Goal: Transaction & Acquisition: Purchase product/service

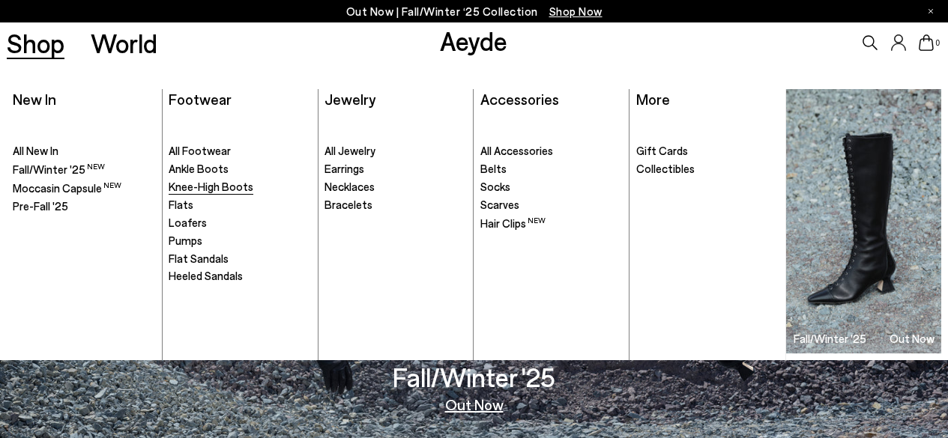
click at [197, 188] on span "Knee-High Boots" at bounding box center [211, 186] width 85 height 13
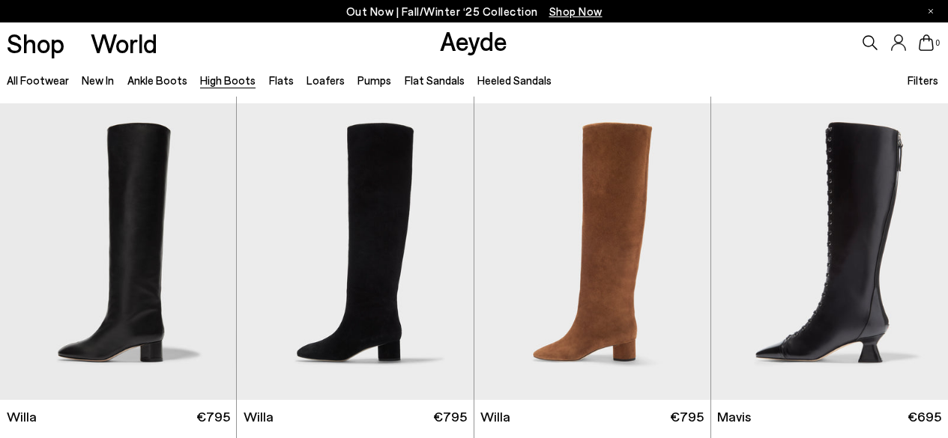
scroll to position [339, 0]
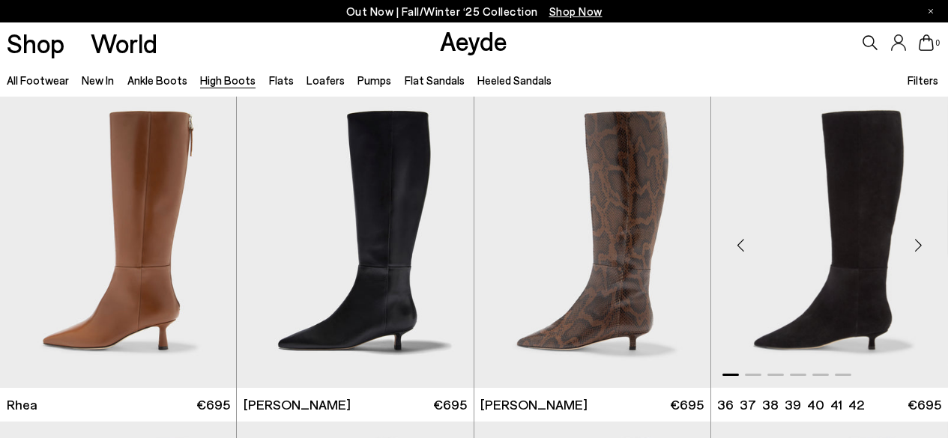
scroll to position [1342, 0]
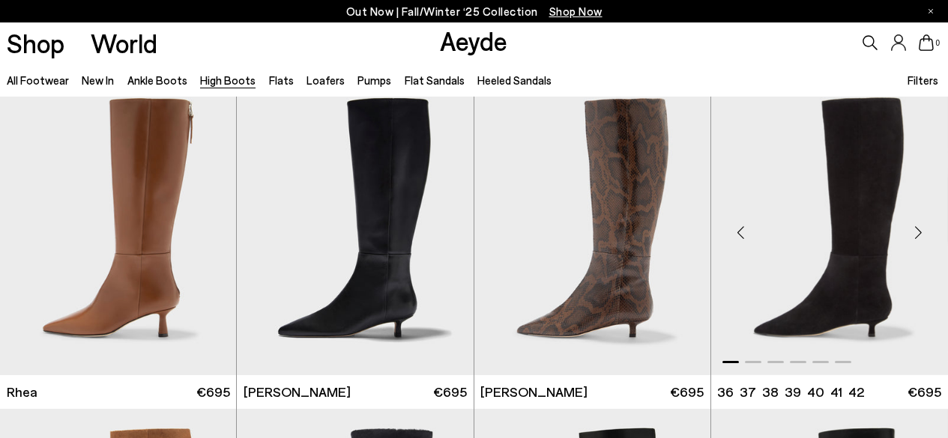
drag, startPoint x: 0, startPoint y: 0, endPoint x: 946, endPoint y: 255, distance: 980.0
click at [922, 232] on div "Next slide" at bounding box center [917, 233] width 45 height 45
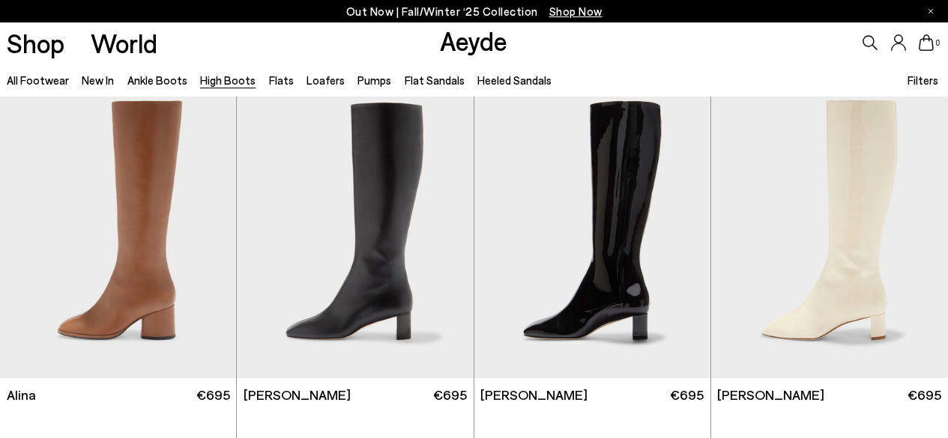
scroll to position [2015, 0]
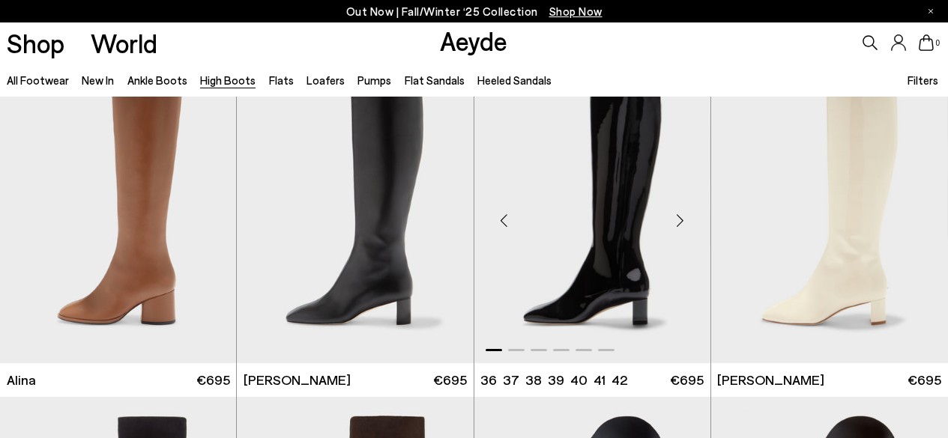
click at [688, 223] on div "Next slide" at bounding box center [680, 221] width 45 height 45
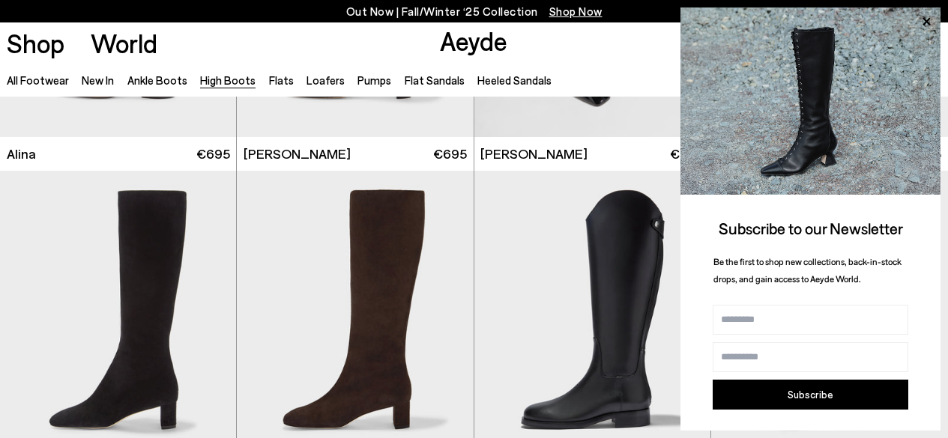
scroll to position [2287, 0]
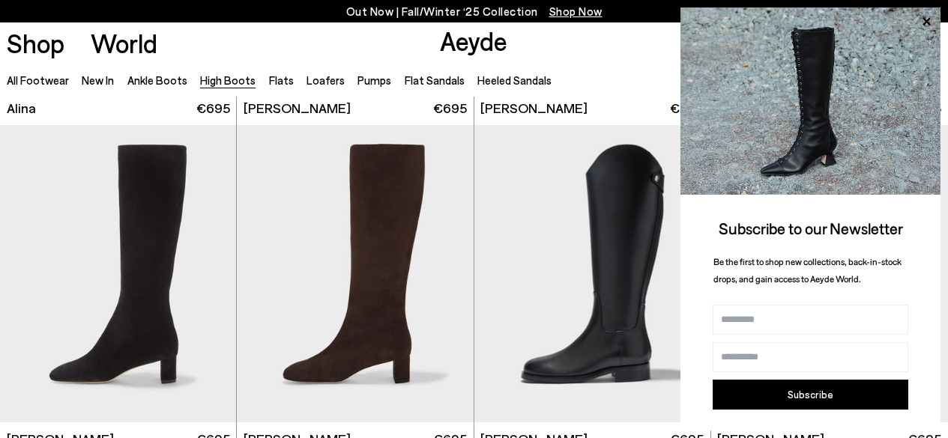
click at [638, 49] on div "0" at bounding box center [790, 42] width 316 height 40
click at [928, 19] on icon at bounding box center [925, 21] width 7 height 7
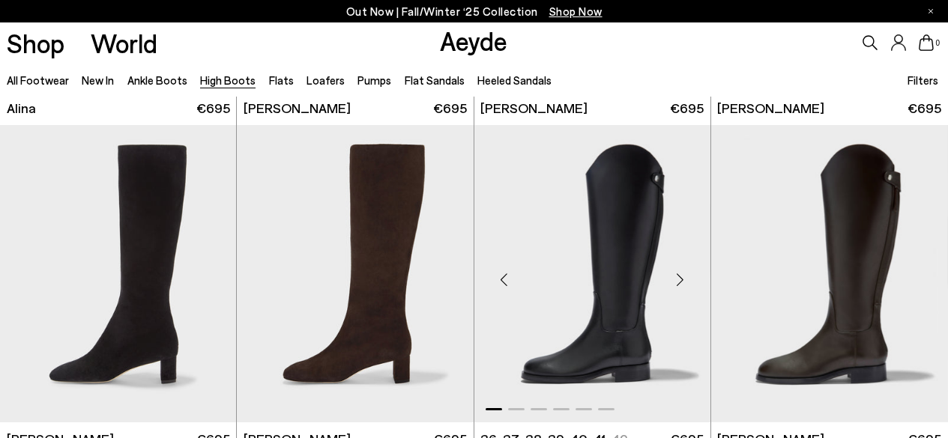
click at [683, 282] on div "Next slide" at bounding box center [680, 279] width 45 height 45
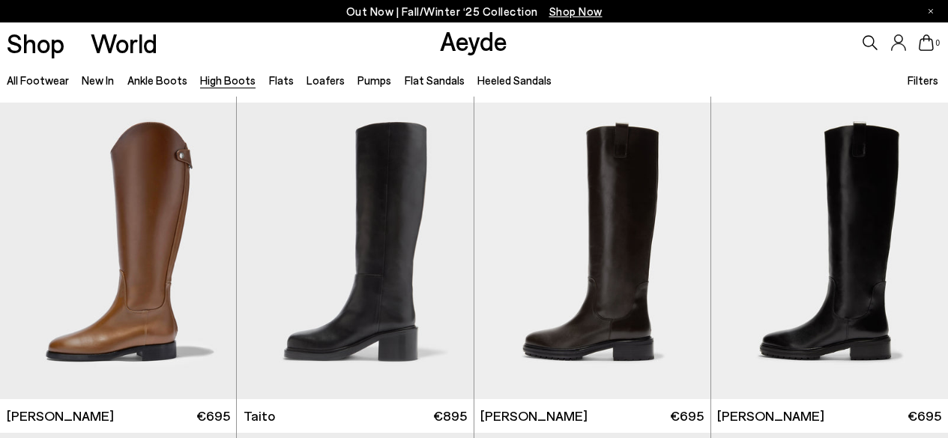
scroll to position [2646, 0]
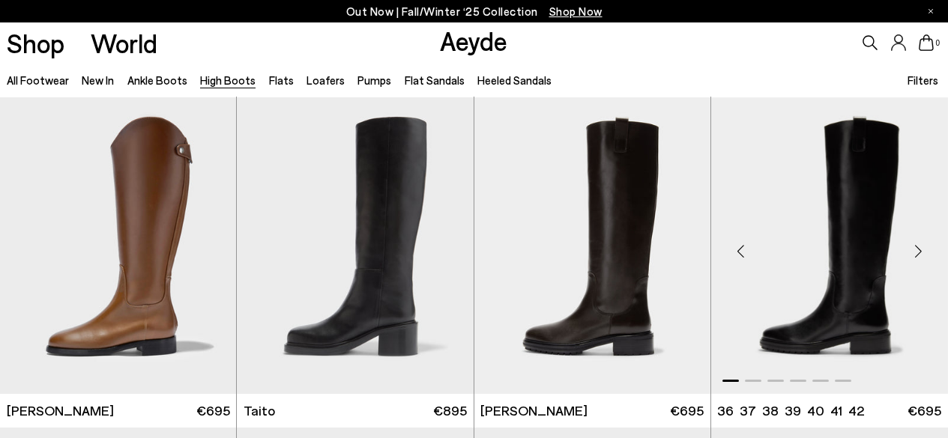
click at [921, 260] on div "Next slide" at bounding box center [917, 251] width 45 height 45
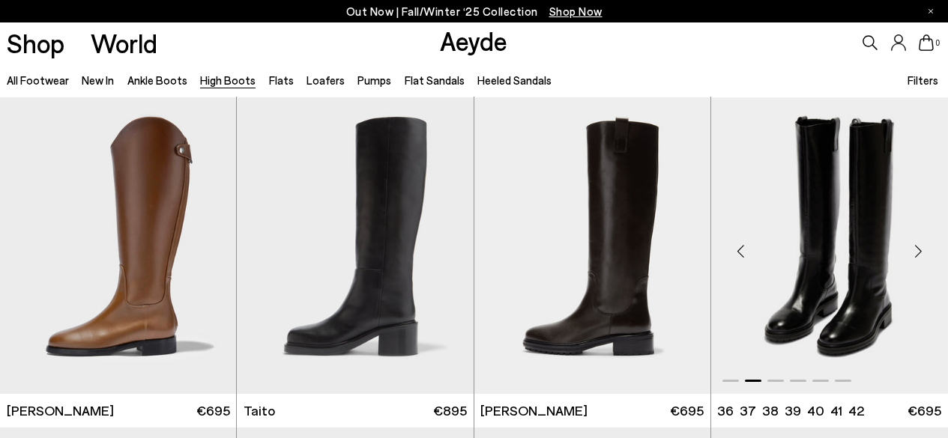
click at [921, 260] on div "Next slide" at bounding box center [917, 251] width 45 height 45
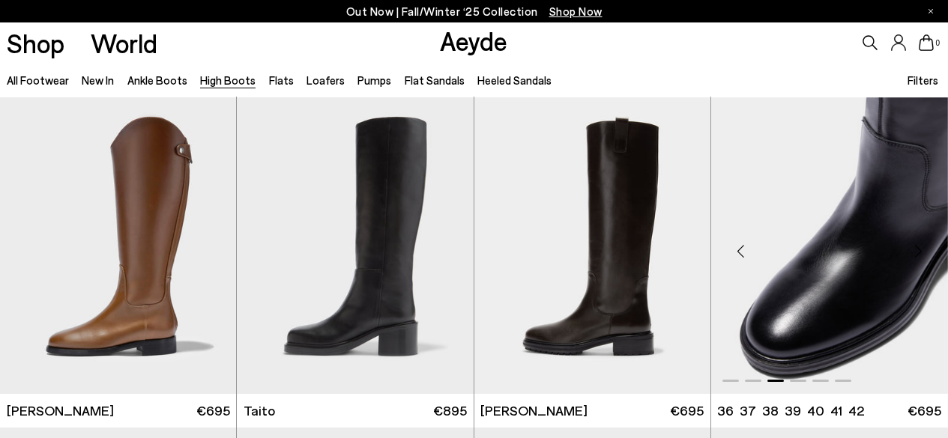
click at [921, 260] on div "Next slide" at bounding box center [917, 251] width 45 height 45
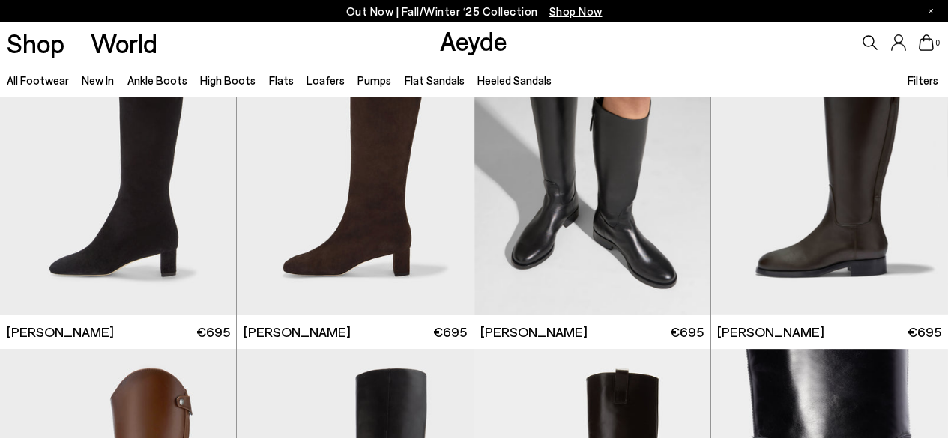
scroll to position [2351, 0]
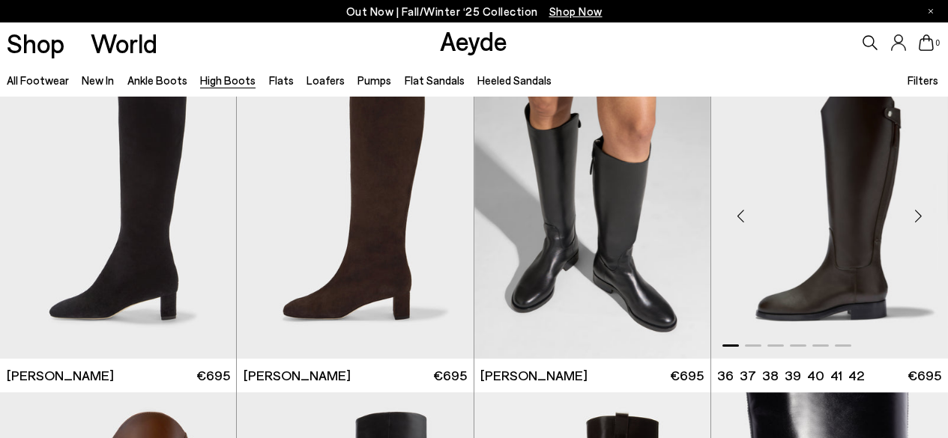
click at [923, 226] on div "Next slide" at bounding box center [917, 215] width 45 height 45
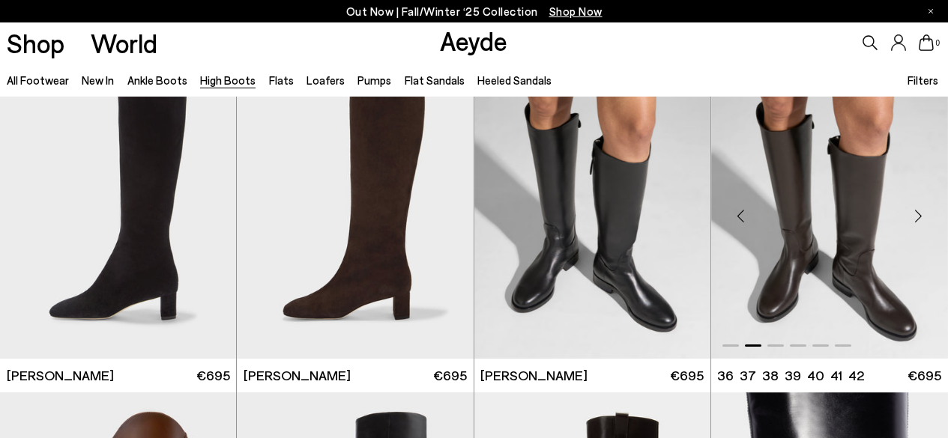
click at [923, 226] on div "Next slide" at bounding box center [917, 215] width 45 height 45
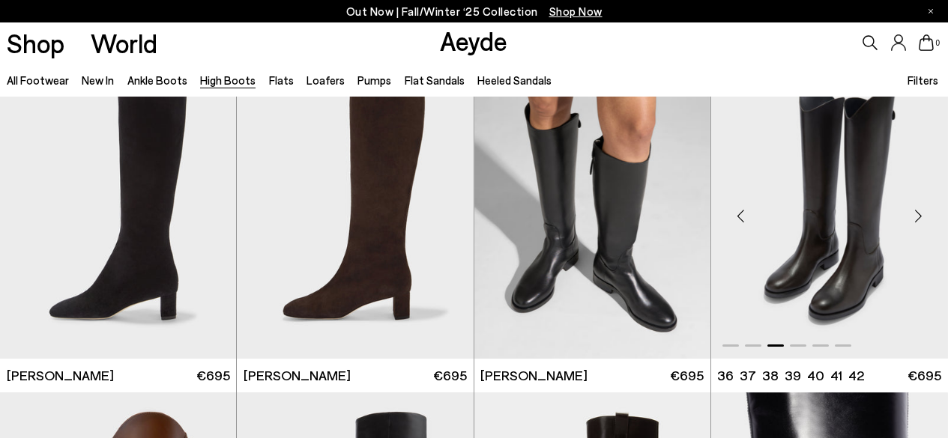
click at [923, 227] on div "Next slide" at bounding box center [917, 215] width 45 height 45
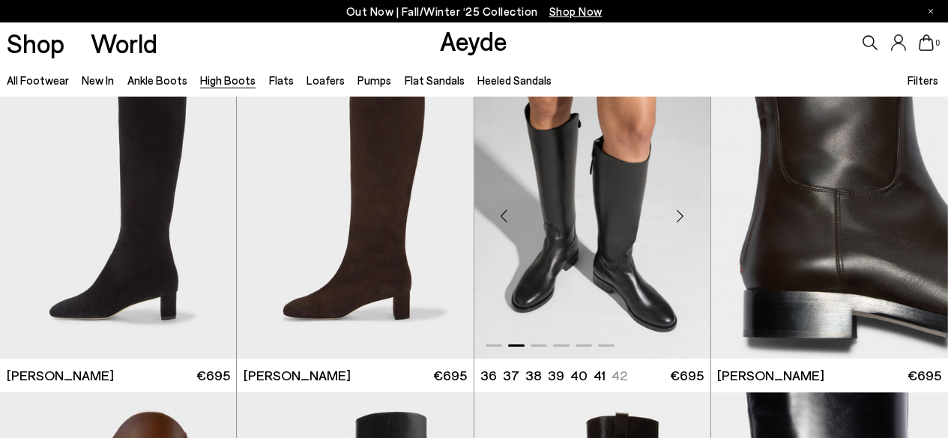
click at [685, 223] on div "Next slide" at bounding box center [680, 215] width 45 height 45
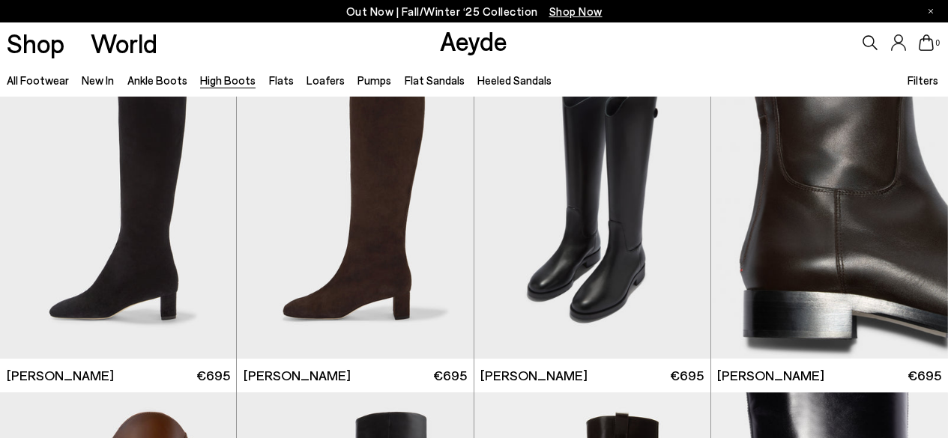
scroll to position [2237, 0]
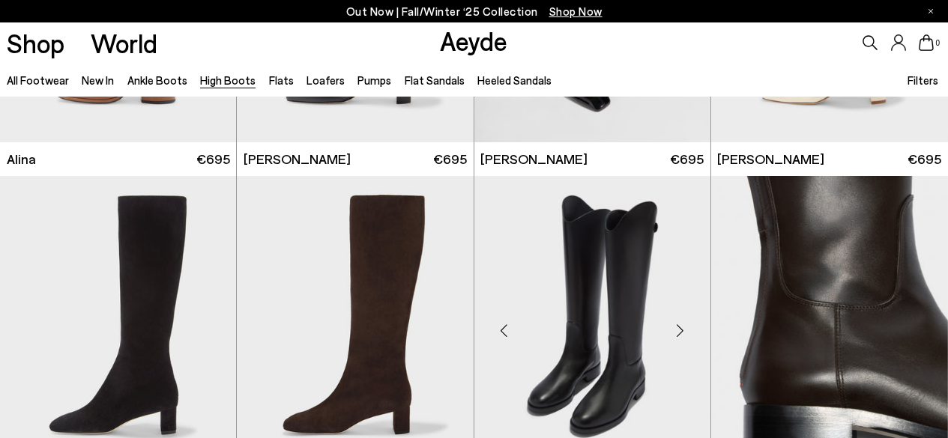
click at [683, 331] on div "Next slide" at bounding box center [680, 330] width 45 height 45
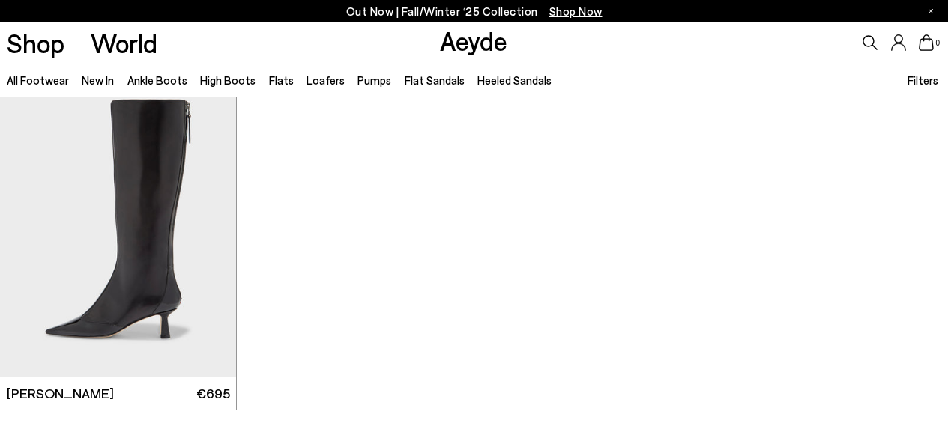
scroll to position [3333, 0]
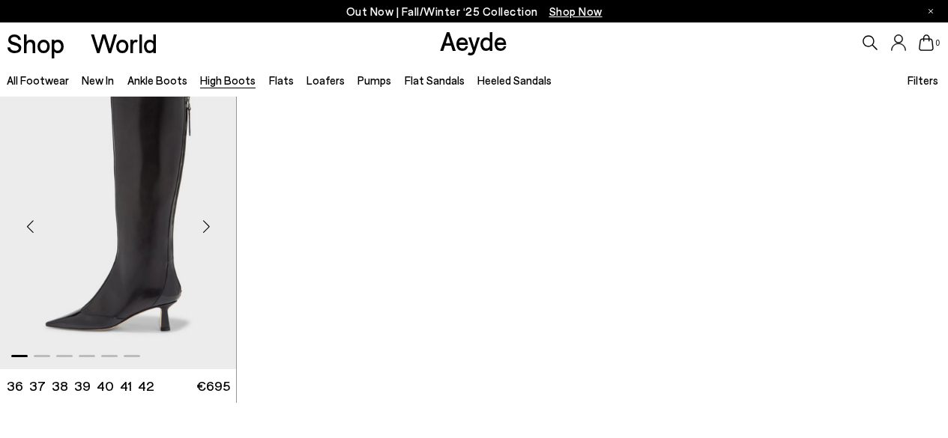
click at [209, 231] on div "Next slide" at bounding box center [206, 227] width 45 height 45
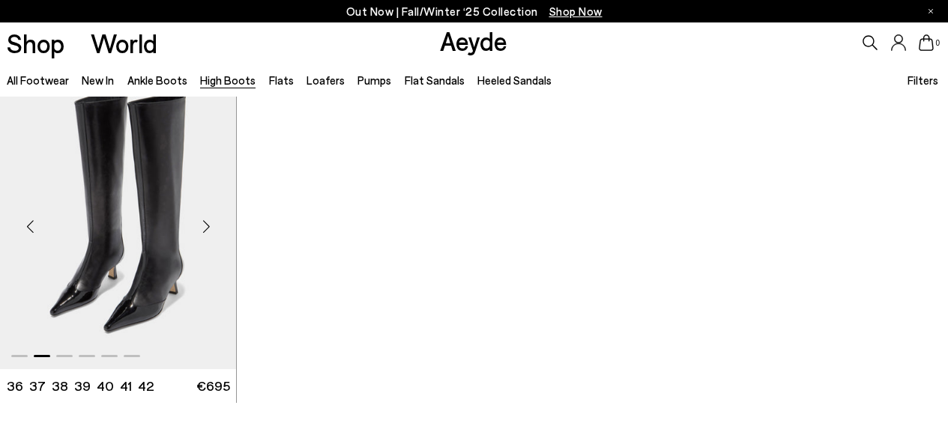
click at [209, 231] on div "Next slide" at bounding box center [206, 227] width 45 height 45
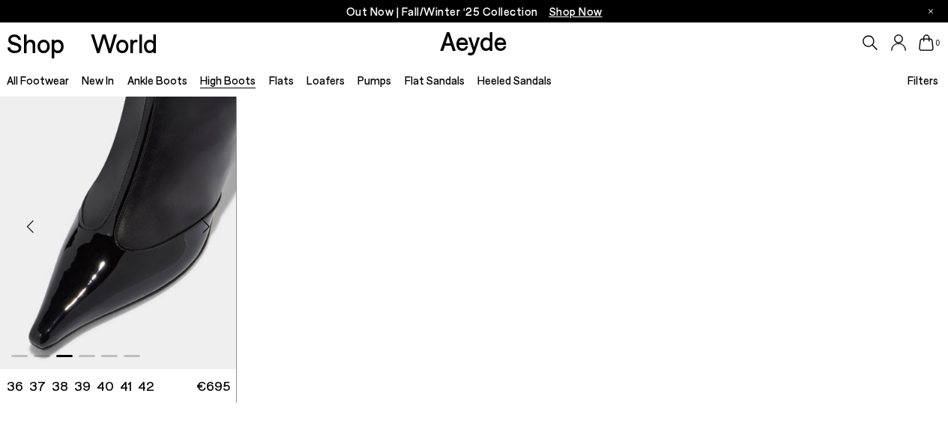
click at [209, 231] on div "Next slide" at bounding box center [206, 227] width 45 height 45
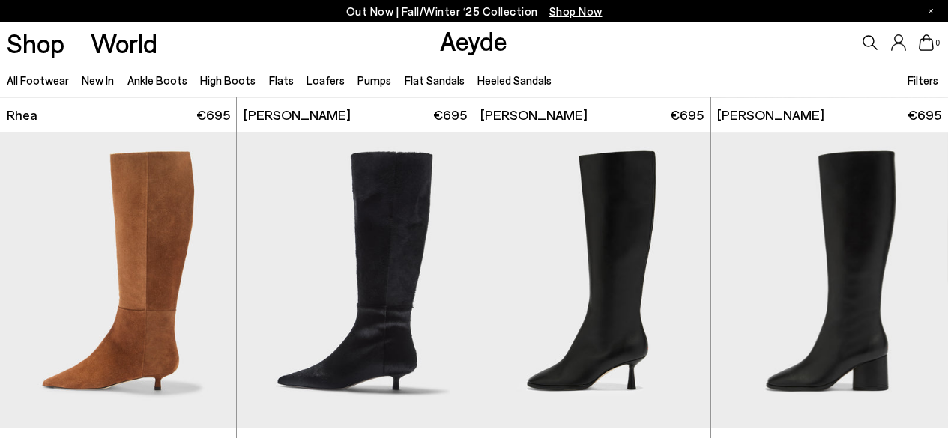
scroll to position [1616, 0]
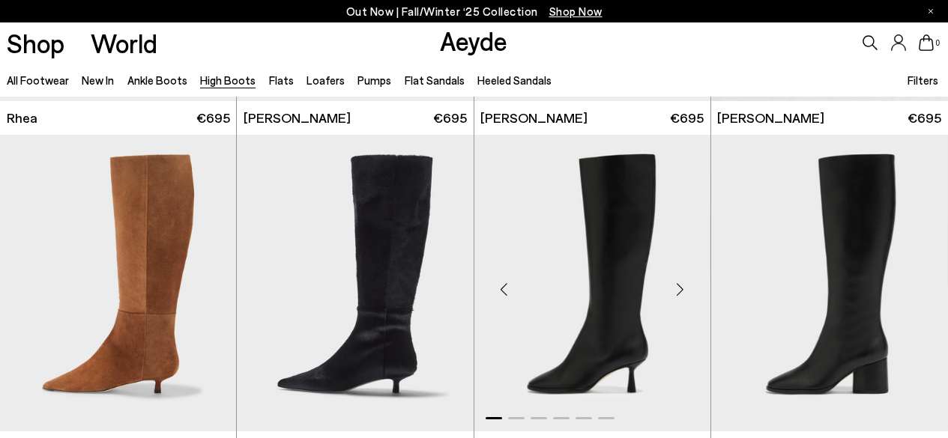
click at [685, 294] on div "Next slide" at bounding box center [680, 289] width 45 height 45
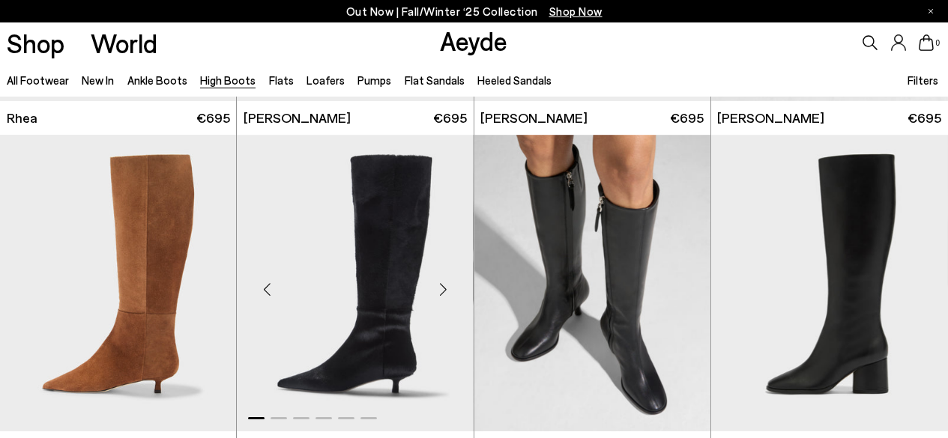
click at [448, 290] on div "Next slide" at bounding box center [443, 289] width 45 height 45
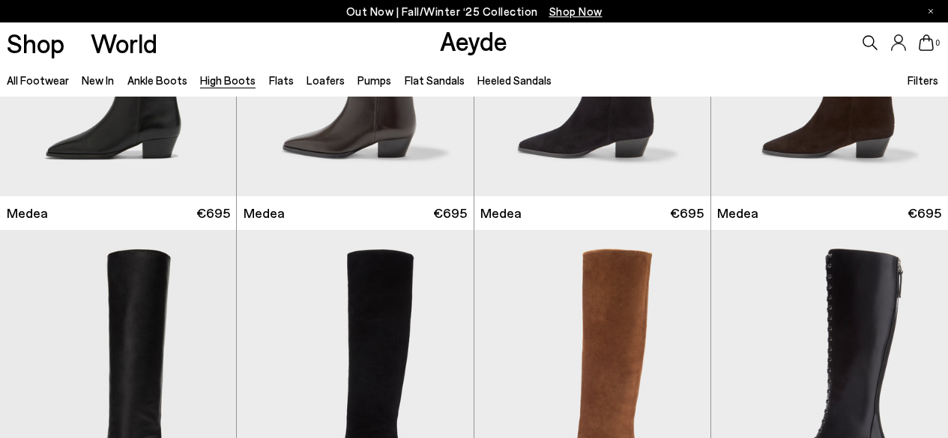
scroll to position [0, 0]
